Goal: Transaction & Acquisition: Purchase product/service

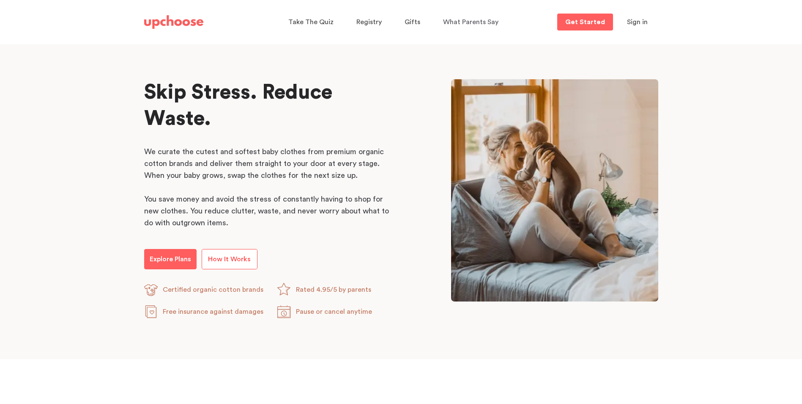
click at [228, 254] on p "How It Works" at bounding box center [229, 259] width 43 height 10
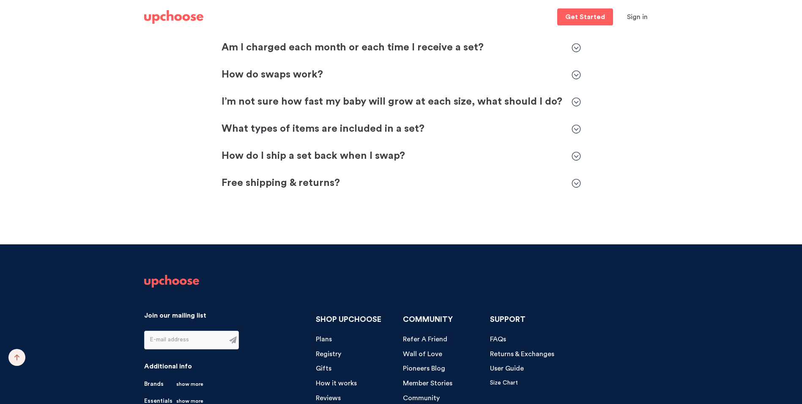
scroll to position [2580, 0]
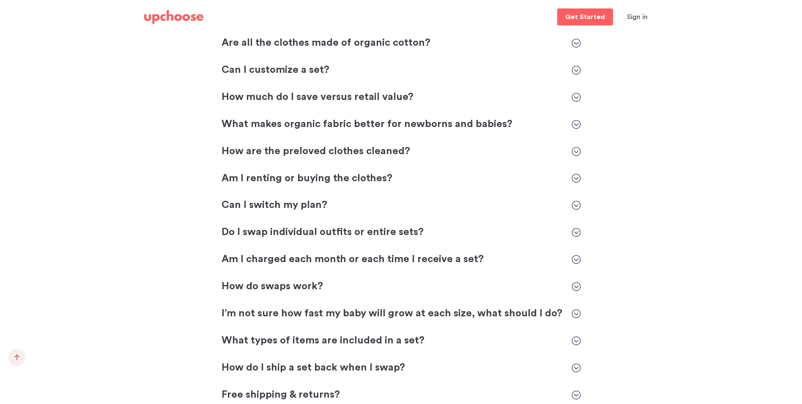
click at [577, 178] on icon at bounding box center [576, 177] width 9 height 9
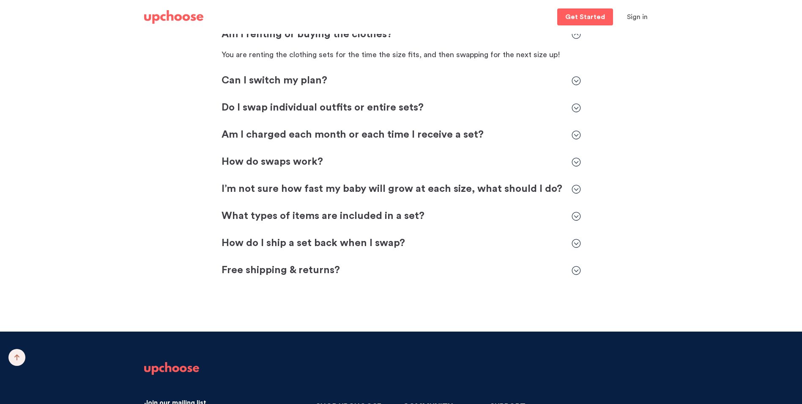
scroll to position [2834, 0]
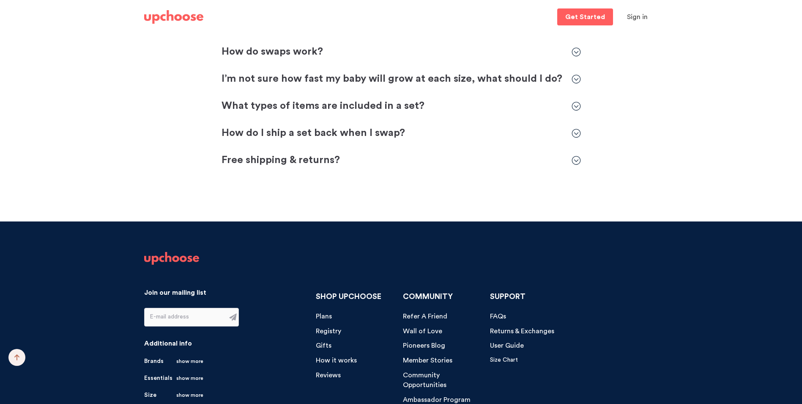
click at [577, 162] on icon at bounding box center [576, 160] width 9 height 9
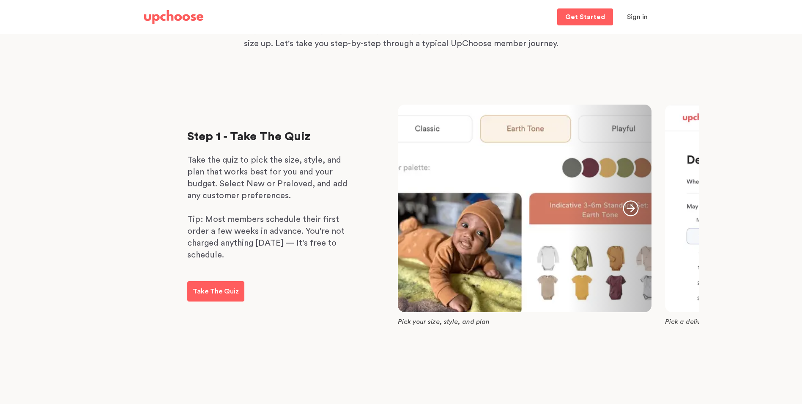
scroll to position [0, 0]
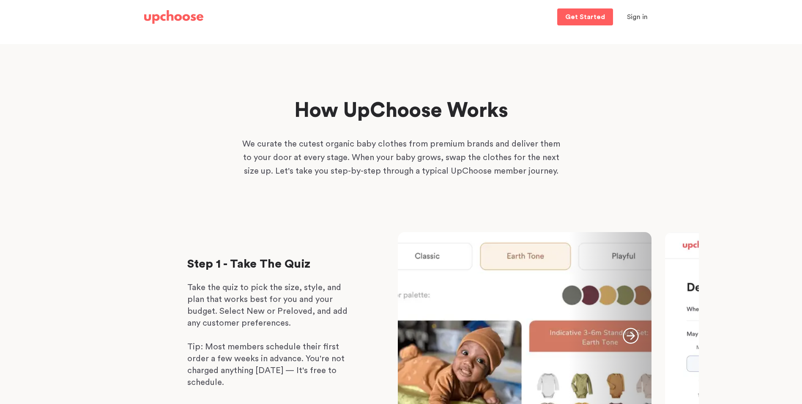
click at [156, 18] on img at bounding box center [173, 17] width 59 height 14
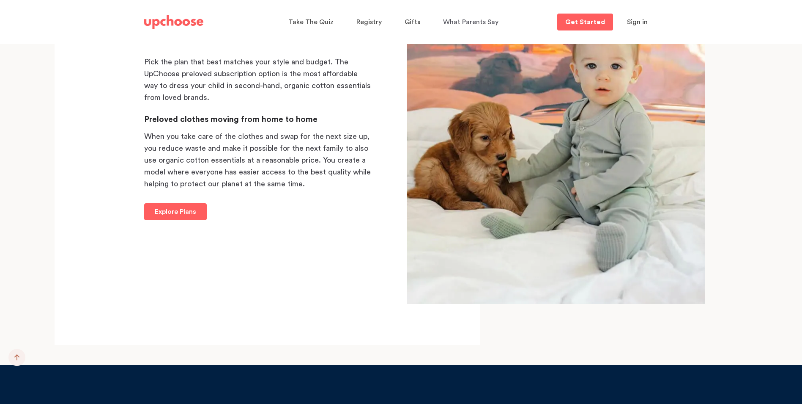
scroll to position [8791, 0]
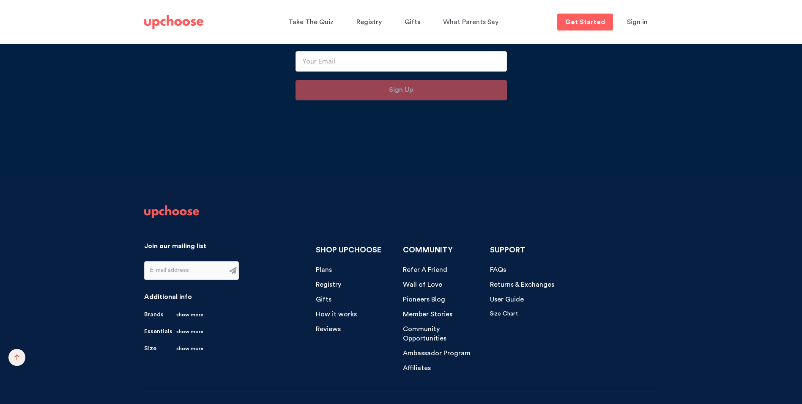
click at [329, 296] on span "Gifts" at bounding box center [324, 299] width 16 height 7
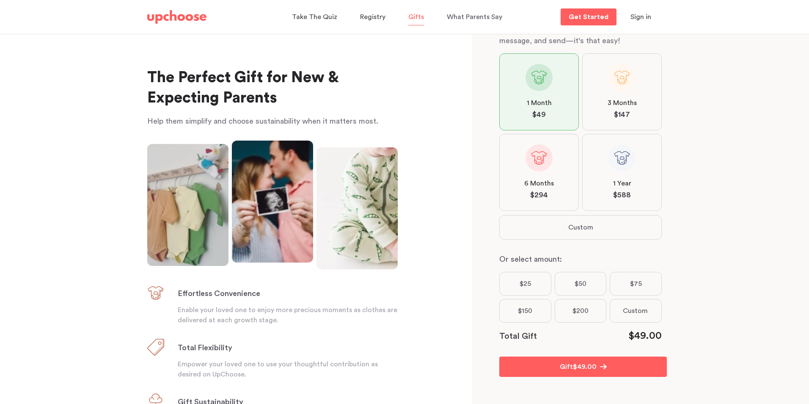
scroll to position [246, 0]
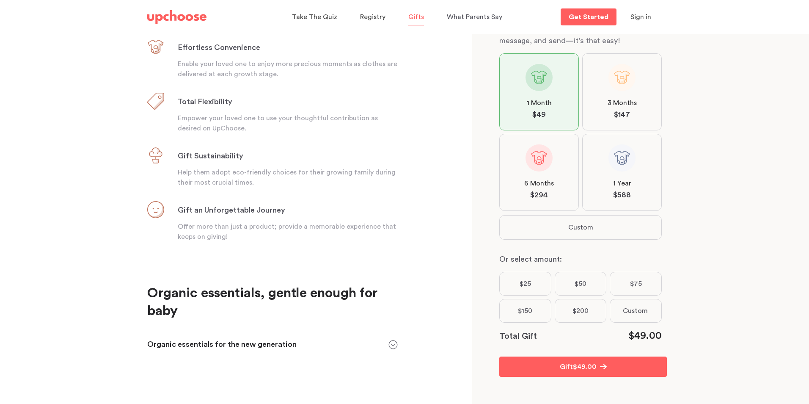
click at [390, 345] on icon at bounding box center [392, 344] width 9 height 9
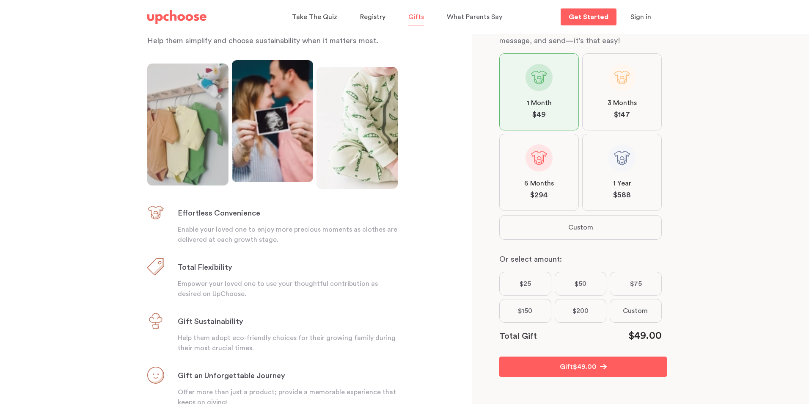
scroll to position [0, 0]
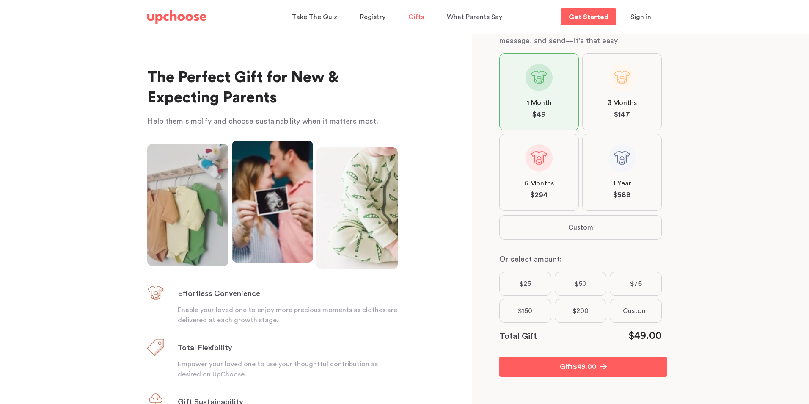
click at [180, 20] on img at bounding box center [176, 17] width 59 height 14
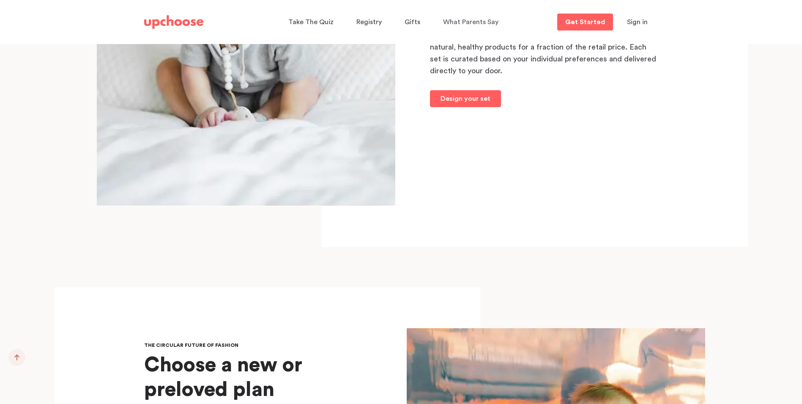
scroll to position [8192, 0]
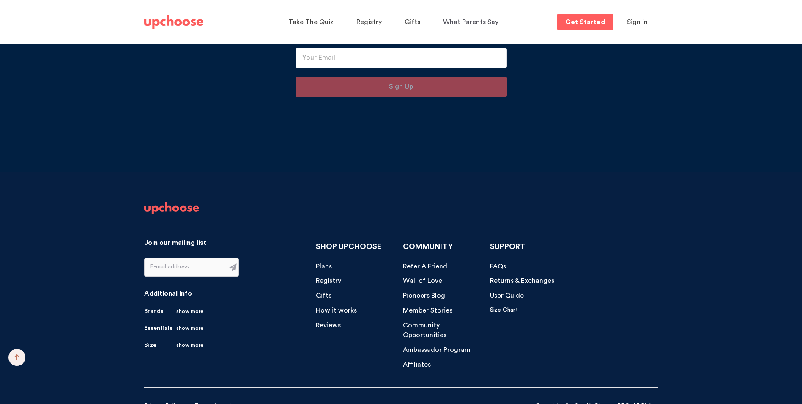
click at [319, 292] on span "Gifts" at bounding box center [324, 295] width 16 height 7
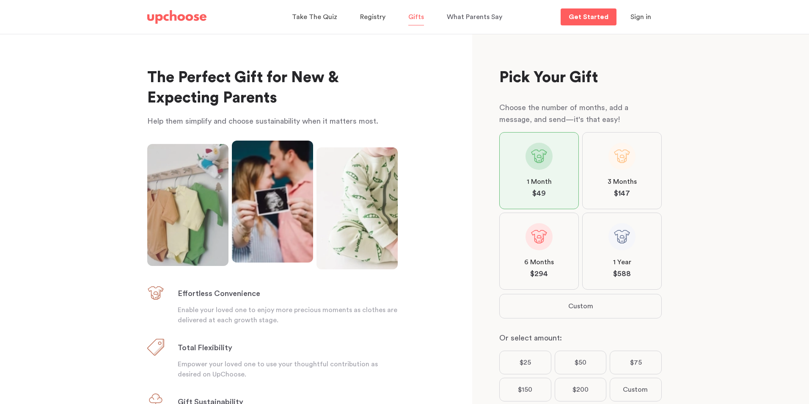
click at [565, 225] on label "6 Months $ 294" at bounding box center [539, 250] width 80 height 77
click at [0, 0] on input "6 Months $ 294" at bounding box center [0, 0] width 0 height 0
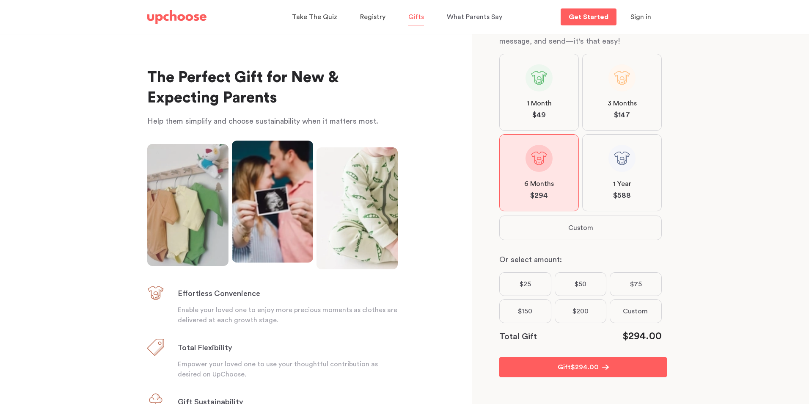
scroll to position [79, 0]
click at [565, 371] on p "Gift" at bounding box center [563, 366] width 13 height 10
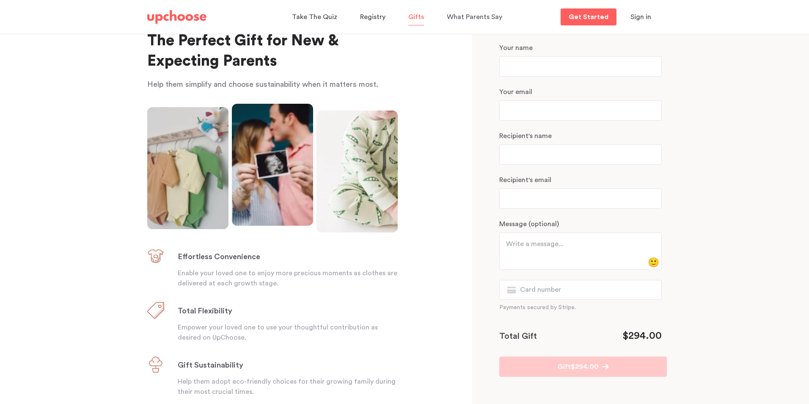
scroll to position [0, 0]
